Goal: Task Accomplishment & Management: Use online tool/utility

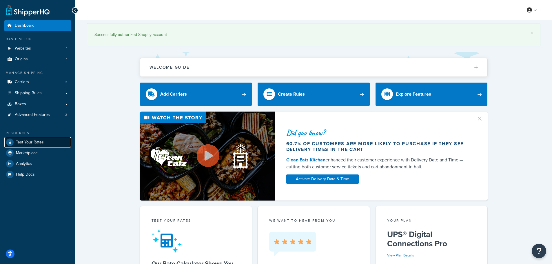
click at [37, 142] on span "Test Your Rates" at bounding box center [30, 142] width 28 height 5
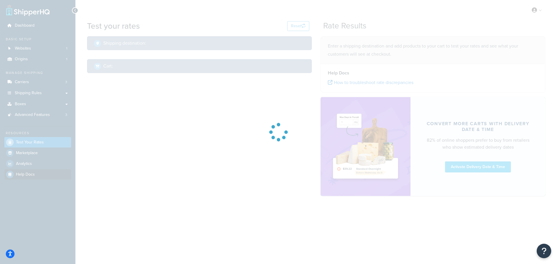
select select "[GEOGRAPHIC_DATA]"
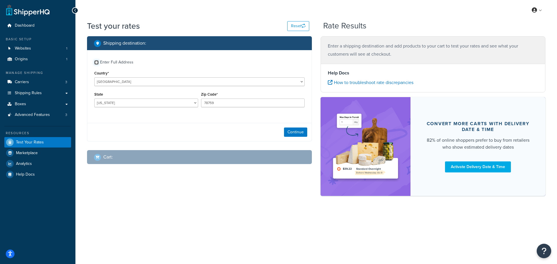
click at [97, 64] on input "Enter Full Address" at bounding box center [96, 62] width 4 height 4
checkbox input "true"
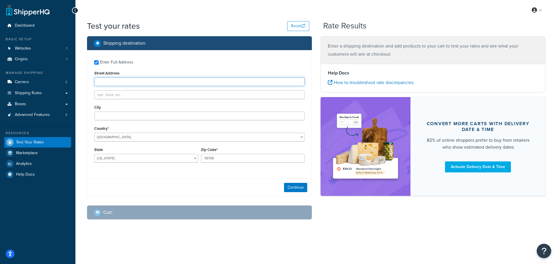
click at [128, 81] on input "Street Address" at bounding box center [199, 81] width 210 height 9
paste input "9372 ROUTE 89"
type input "9372 ROUTE 89"
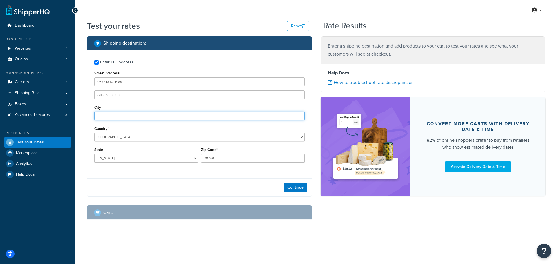
click at [123, 120] on input "City" at bounding box center [199, 116] width 210 height 9
type input "[GEOGRAPHIC_DATA]"
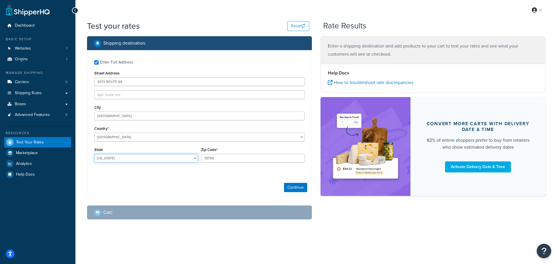
click at [157, 157] on select "[US_STATE] [US_STATE] [US_STATE] [US_STATE] [US_STATE] Armed Forces Americas Ar…" at bounding box center [146, 158] width 104 height 9
select select "PA"
click at [94, 154] on select "[US_STATE] [US_STATE] [US_STATE] [US_STATE] [US_STATE] Armed Forces Americas Ar…" at bounding box center [146, 158] width 104 height 9
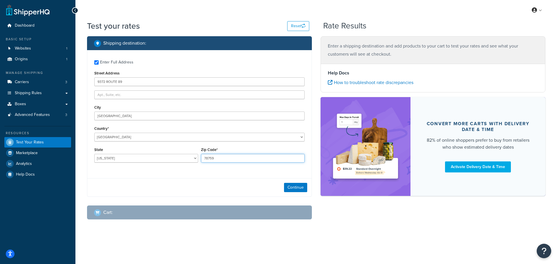
click at [219, 160] on input "78759" at bounding box center [253, 158] width 104 height 9
type input "16428"
click at [298, 186] on button "Continue" at bounding box center [295, 187] width 23 height 9
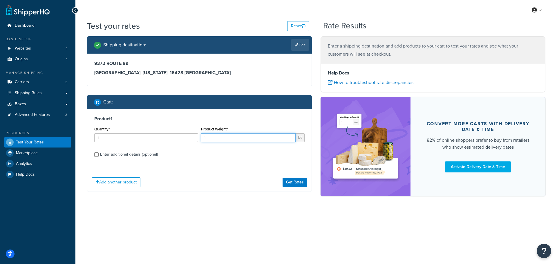
click at [239, 136] on input "1" at bounding box center [248, 137] width 95 height 9
drag, startPoint x: 217, startPoint y: 136, endPoint x: 204, endPoint y: 137, distance: 14.0
click at [204, 137] on input "1" at bounding box center [248, 137] width 95 height 9
type input "1.2"
click at [96, 155] on input "Enter additional details (optional)" at bounding box center [96, 155] width 4 height 4
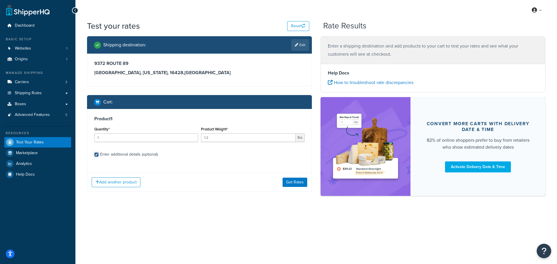
checkbox input "true"
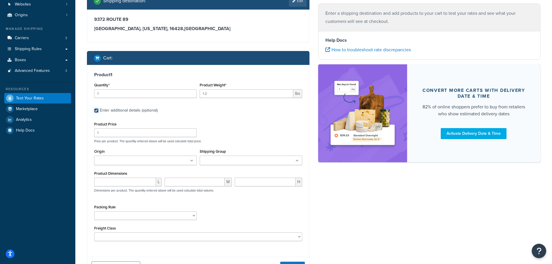
scroll to position [58, 0]
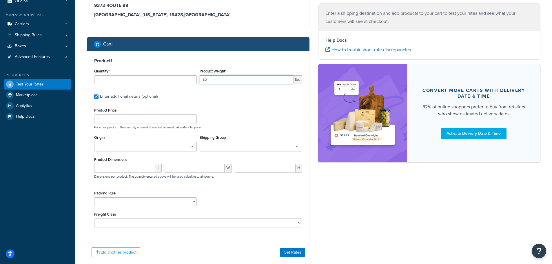
drag, startPoint x: 220, startPoint y: 82, endPoint x: 199, endPoint y: 83, distance: 21.5
click at [199, 83] on div "Product Weight* 1.2 lbs" at bounding box center [251, 77] width 106 height 21
type input "31.12"
drag, startPoint x: 112, startPoint y: 119, endPoint x: 96, endPoint y: 118, distance: 16.5
click at [96, 118] on input "1" at bounding box center [145, 119] width 103 height 9
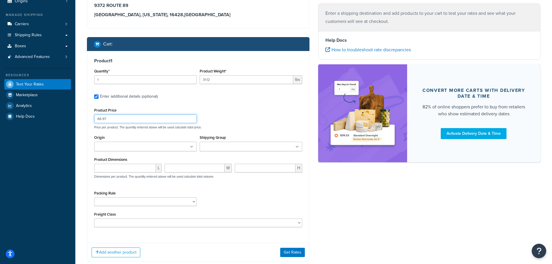
type input "66.97"
click at [132, 146] on input "Origin" at bounding box center [121, 147] width 51 height 6
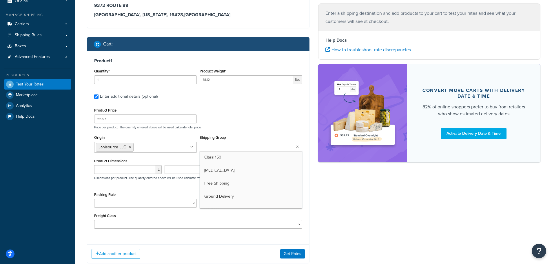
click at [255, 145] on ul at bounding box center [251, 147] width 103 height 10
click at [262, 126] on p "Price per product. The quantity entered above will be used calculate total pric…" at bounding box center [198, 127] width 211 height 4
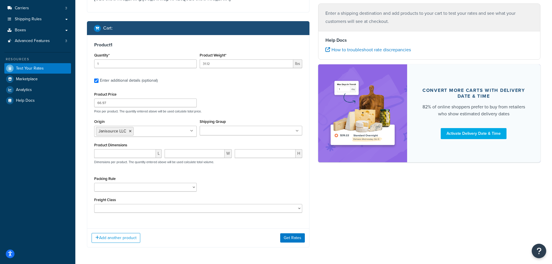
scroll to position [87, 0]
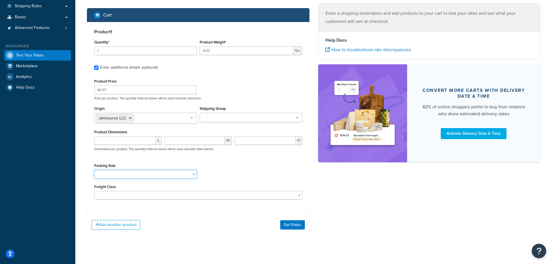
click at [190, 174] on select "Aerosol Each Aerosol Master Case Default Packing Rule JS F Style Gallon Each Mi…" at bounding box center [145, 174] width 103 height 9
click at [246, 164] on div "Packing Rule Aerosol Each Aerosol Master Case Default Packing Rule JS F Style G…" at bounding box center [198, 172] width 211 height 21
click at [193, 175] on select "Aerosol Each Aerosol Master Case Default Packing Rule JS F Style Gallon Each Mi…" at bounding box center [145, 174] width 103 height 9
click at [277, 171] on div "Packing Rule Aerosol Each Aerosol Master Case Default Packing Rule JS F Style G…" at bounding box center [198, 172] width 211 height 21
click at [192, 175] on select "Aerosol Each Aerosol Master Case Default Packing Rule JS F Style Gallon Each Mi…" at bounding box center [145, 174] width 103 height 9
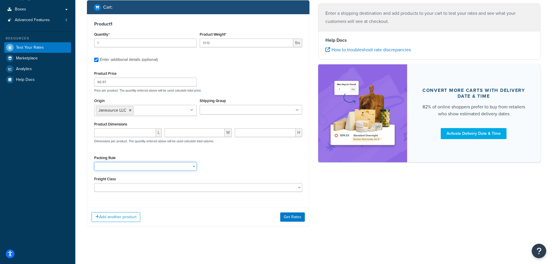
scroll to position [95, 0]
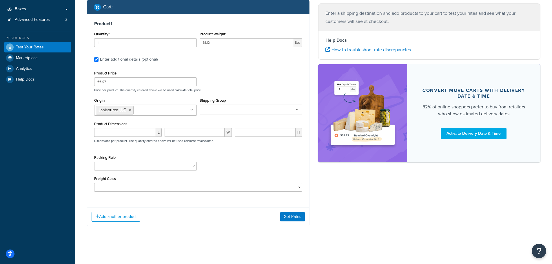
click at [226, 168] on div "Packing Rule Aerosol Each Aerosol Master Case Default Packing Rule JS F Style G…" at bounding box center [198, 164] width 211 height 21
click at [231, 84] on div "Product Price 66.97 Price per product. The quantity entered above will be used …" at bounding box center [198, 80] width 211 height 23
click at [300, 218] on button "Get Rates" at bounding box center [292, 216] width 25 height 9
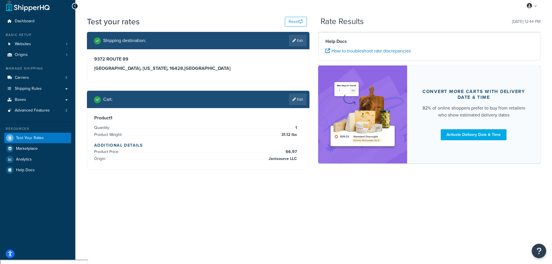
scroll to position [0, 0]
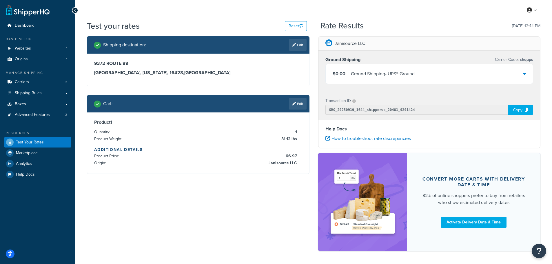
click at [524, 73] on div "$0.00 Ground Shipping - UPS® Ground" at bounding box center [430, 74] width 208 height 20
